Goal: Navigation & Orientation: Find specific page/section

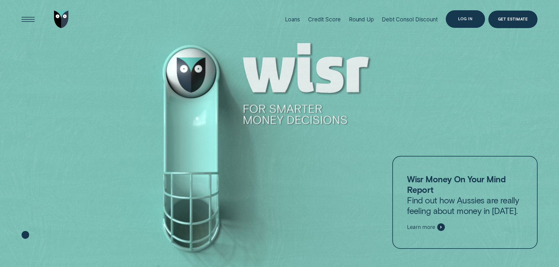
click at [463, 21] on div "Log in" at bounding box center [465, 19] width 14 height 4
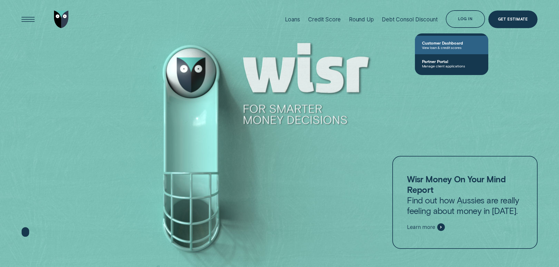
click at [440, 41] on span "Customer Dashboard" at bounding box center [451, 42] width 59 height 5
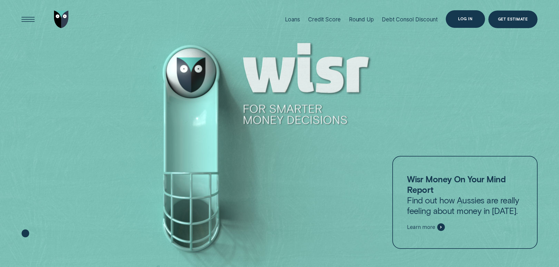
click at [464, 16] on div "Log in" at bounding box center [464, 19] width 39 height 18
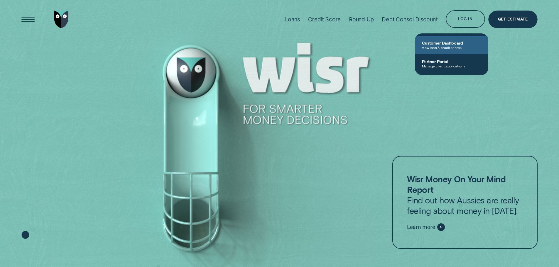
click at [434, 46] on span "View loan & credit scores" at bounding box center [451, 47] width 59 height 4
